Goal: Transaction & Acquisition: Purchase product/service

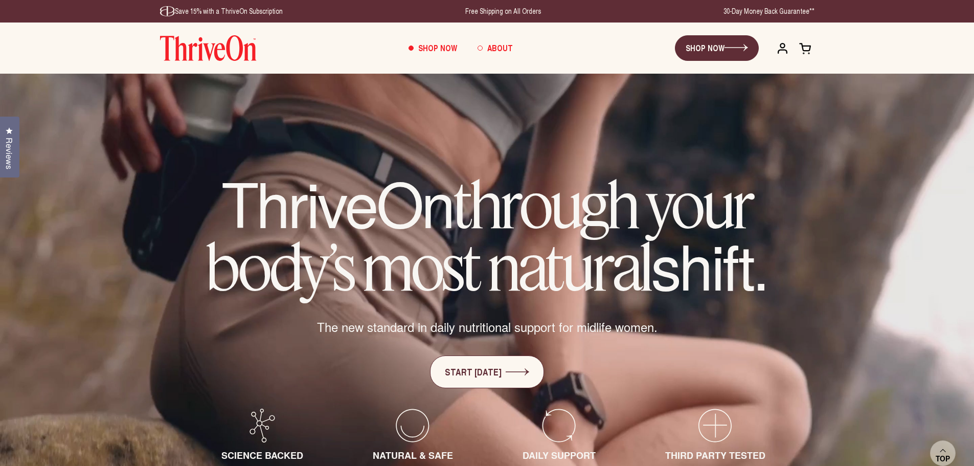
click at [499, 50] on span "About" at bounding box center [500, 48] width 26 height 12
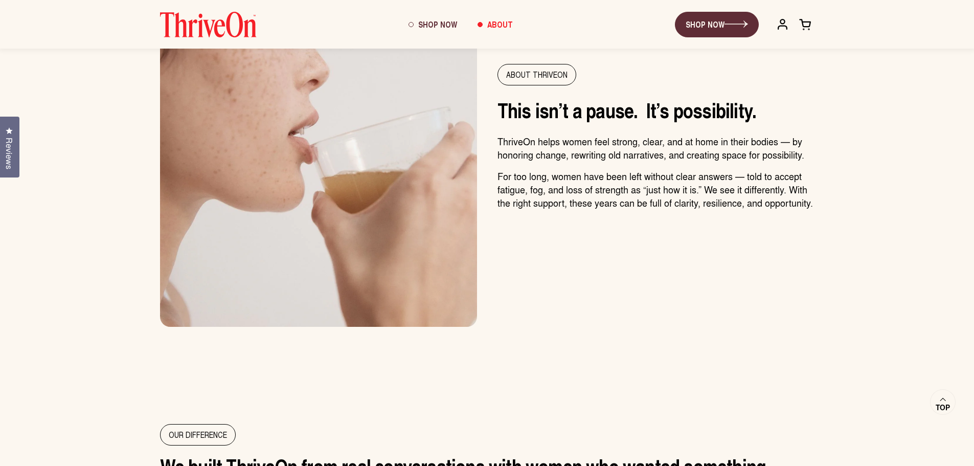
scroll to position [564, 0]
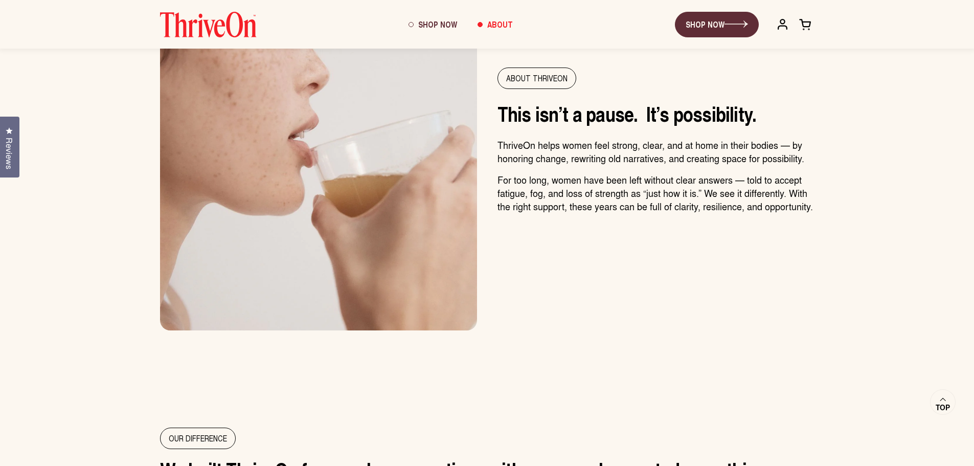
click at [525, 83] on div "About ThriveOn" at bounding box center [537, 78] width 79 height 21
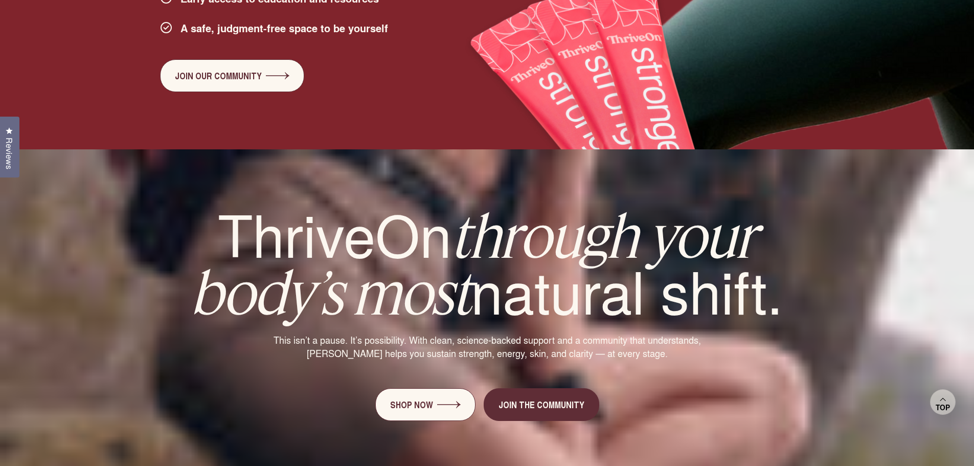
scroll to position [2557, 0]
click at [458, 388] on link "Shop Now" at bounding box center [425, 404] width 100 height 33
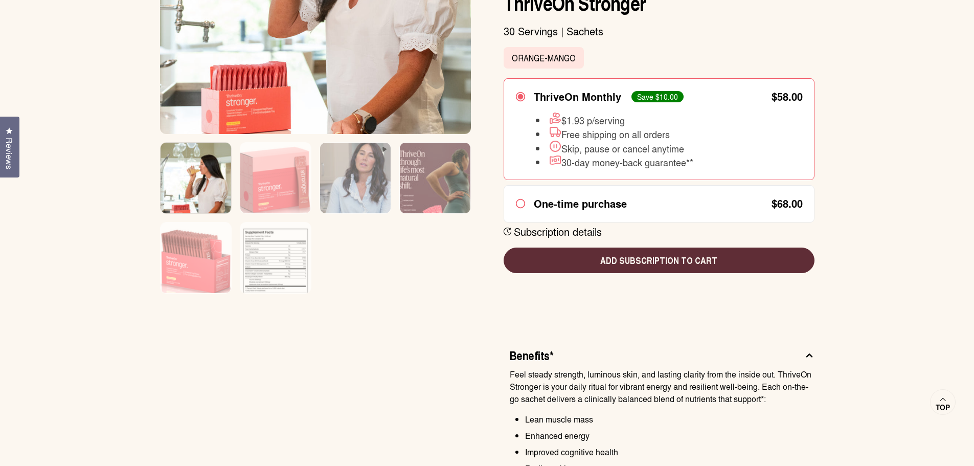
scroll to position [320, 0]
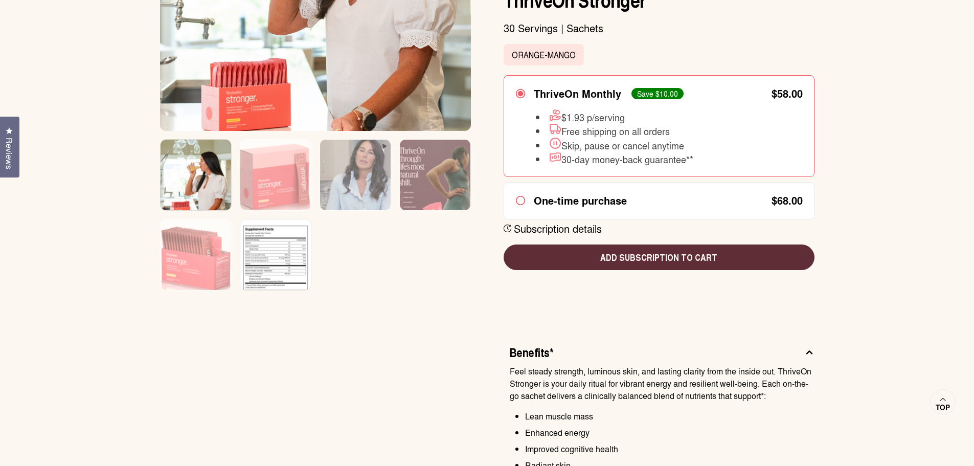
click at [290, 259] on img at bounding box center [275, 261] width 71 height 85
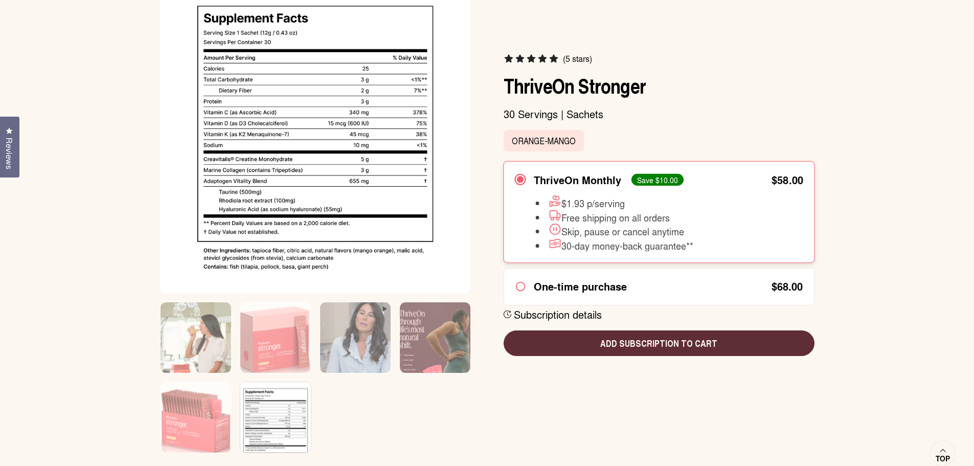
scroll to position [158, 0]
click at [202, 334] on img at bounding box center [196, 344] width 71 height 85
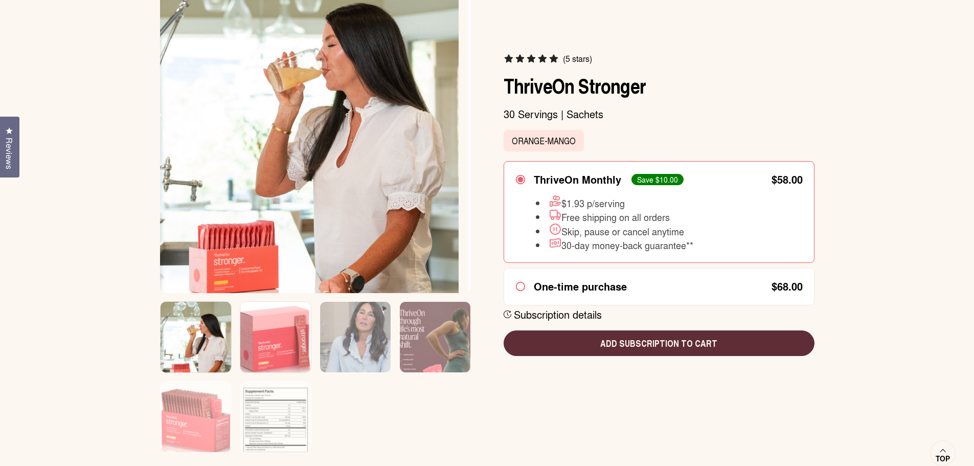
scroll to position [0, 0]
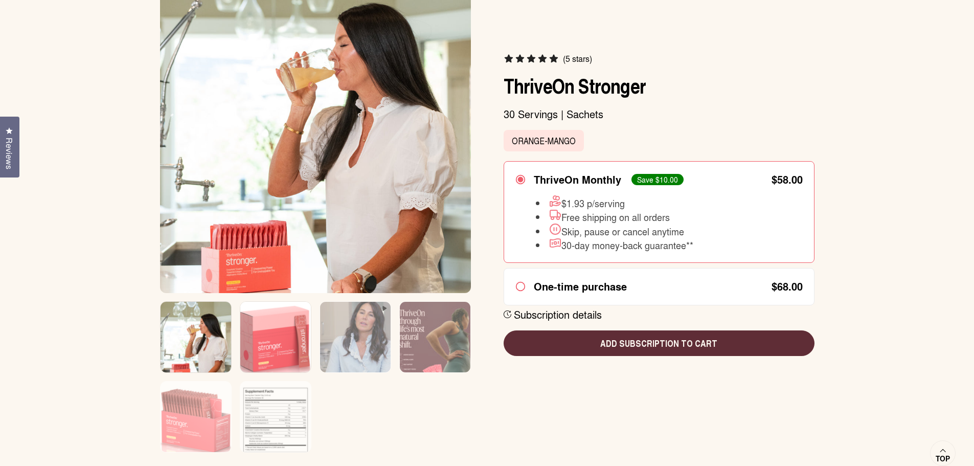
click at [273, 335] on img at bounding box center [275, 344] width 71 height 85
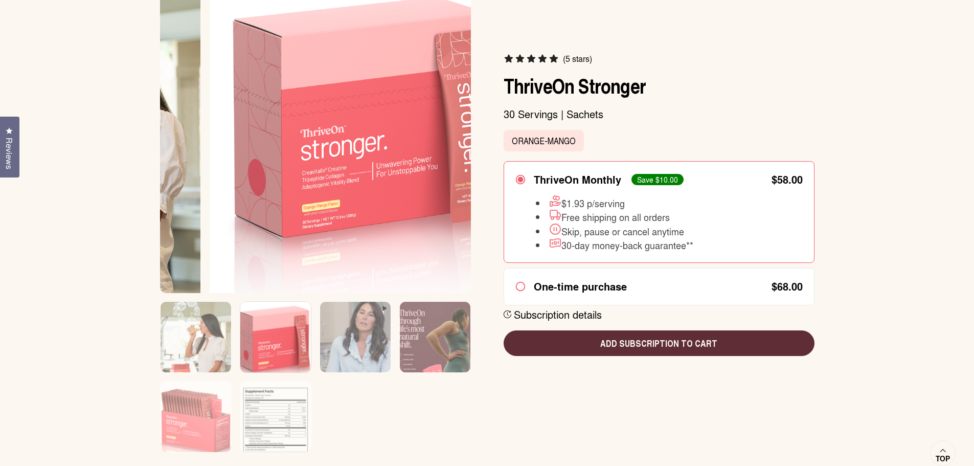
scroll to position [0, 320]
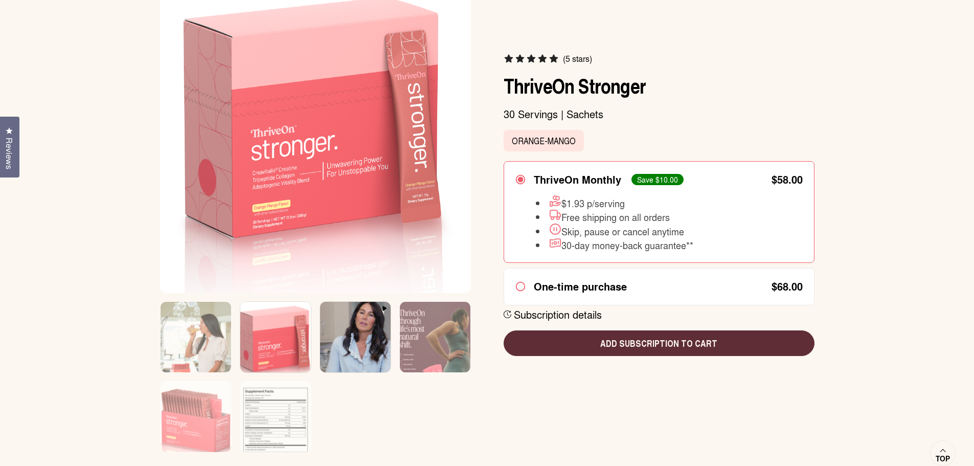
click at [347, 345] on img at bounding box center [355, 344] width 71 height 85
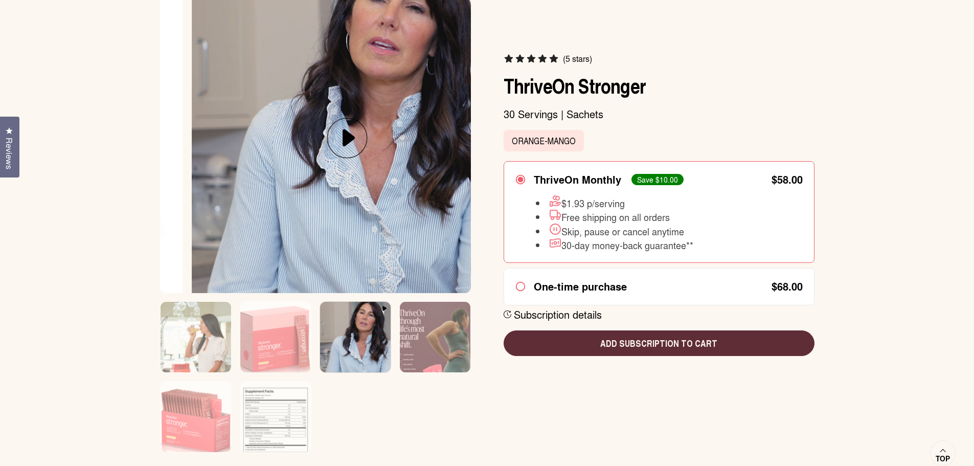
scroll to position [0, 640]
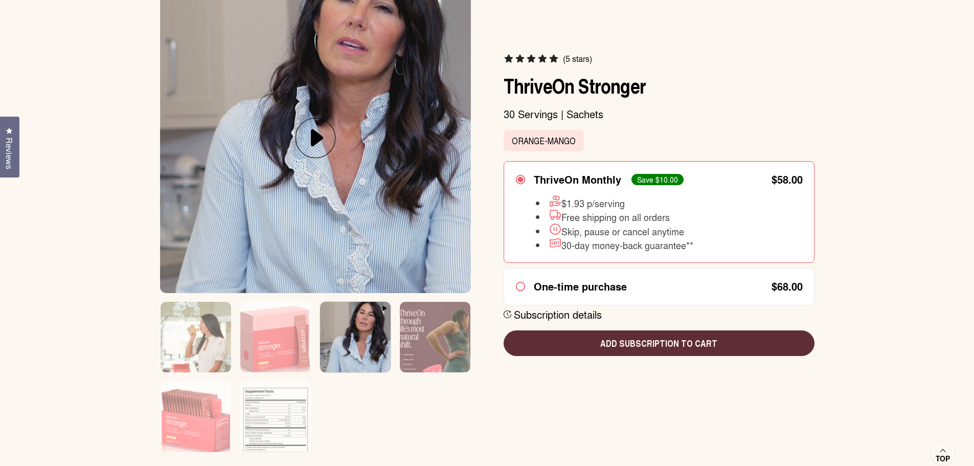
click at [313, 150] on icon at bounding box center [315, 138] width 41 height 53
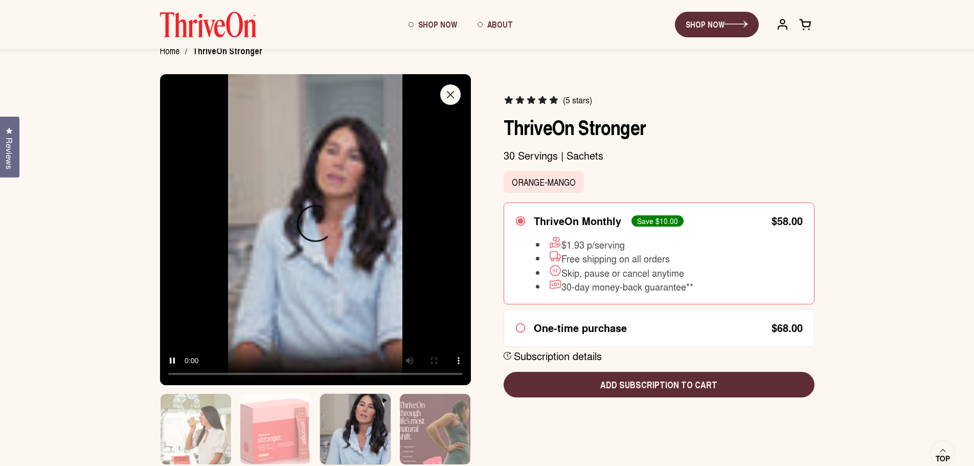
scroll to position [65, 0]
click at [518, 411] on div "(5 stars) ThriveOn Stronger 30 Servings | Sachets Orange-Mango ThriveOn Monthly" at bounding box center [659, 247] width 311 height 344
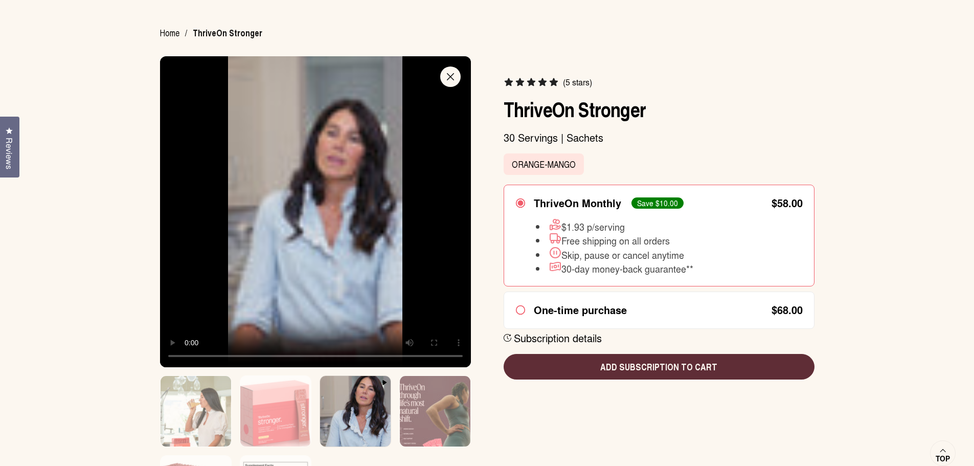
scroll to position [78, 0]
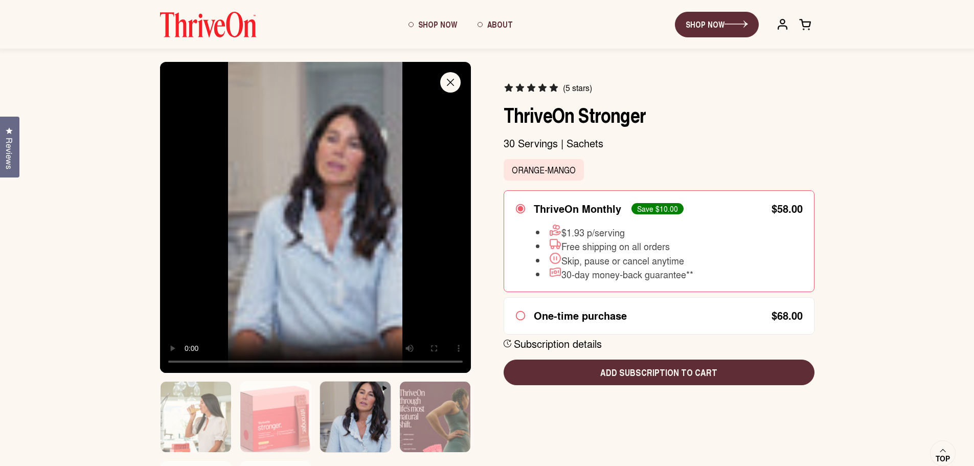
click at [527, 407] on product-page "Close (5 stars) ThriveOn Stronger" at bounding box center [487, 297] width 655 height 471
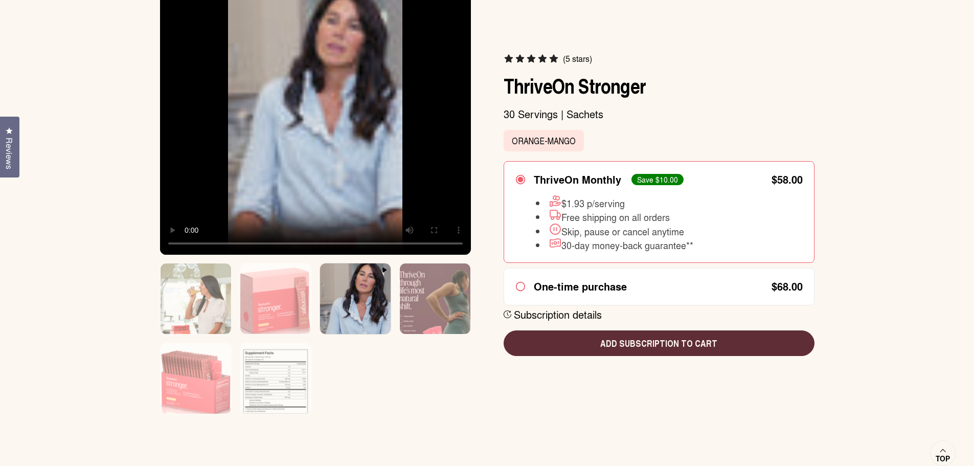
scroll to position [197, 0]
click at [274, 372] on img at bounding box center [275, 385] width 71 height 85
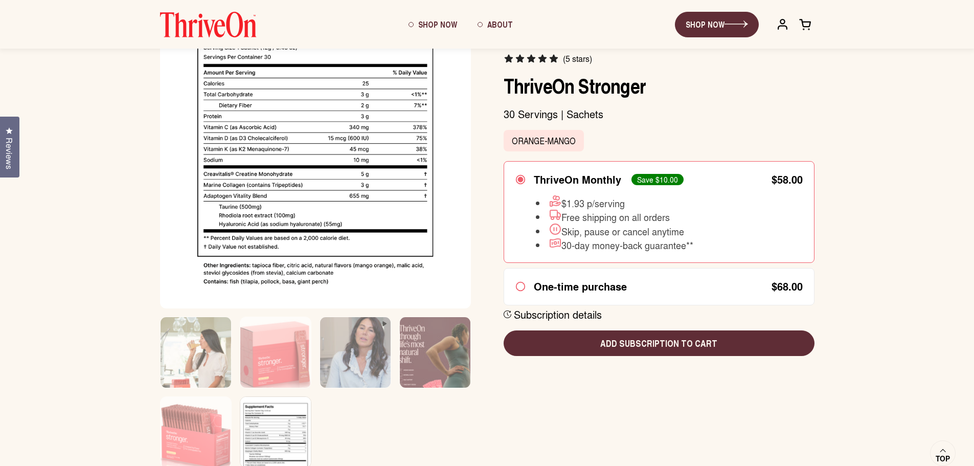
scroll to position [102, 0]
